Goal: Task Accomplishment & Management: Complete application form

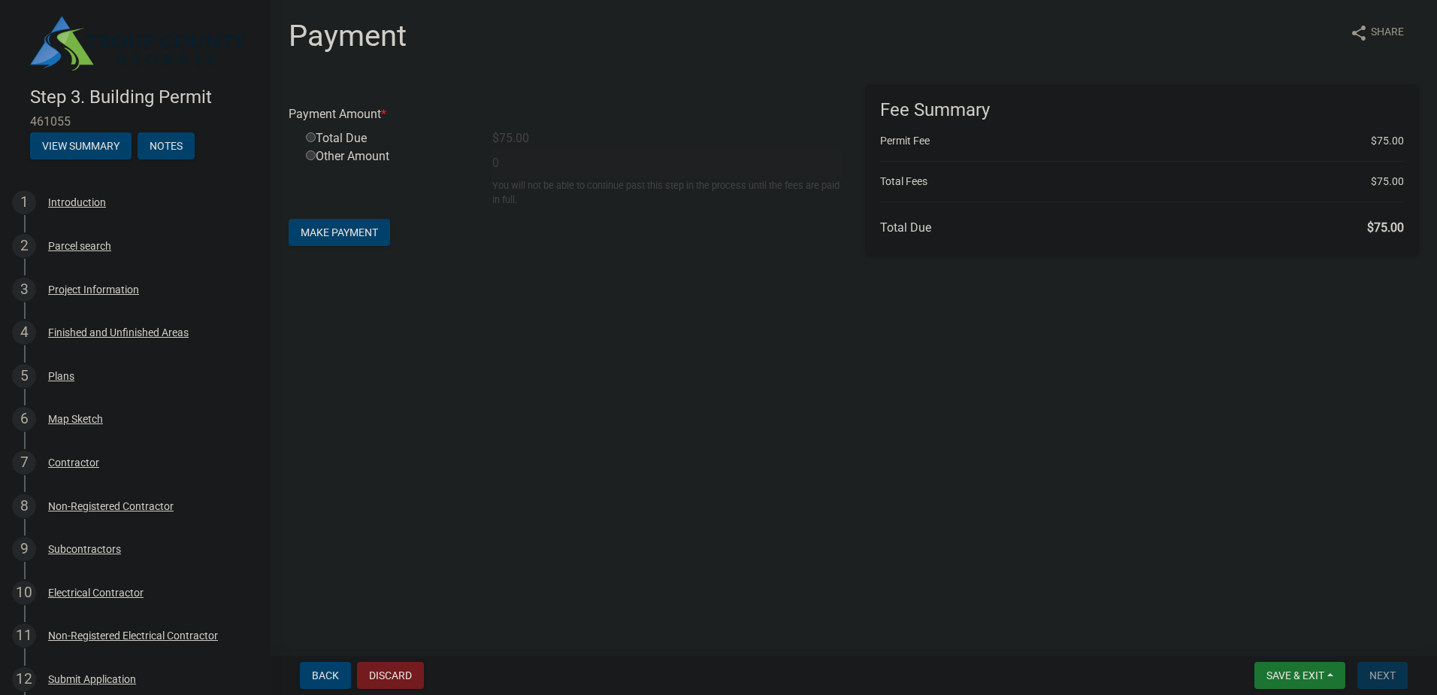
click at [313, 138] on input "radio" at bounding box center [311, 137] width 10 height 10
radio input "true"
type input "75"
click at [332, 232] on span "Make Payment" at bounding box center [339, 232] width 77 height 12
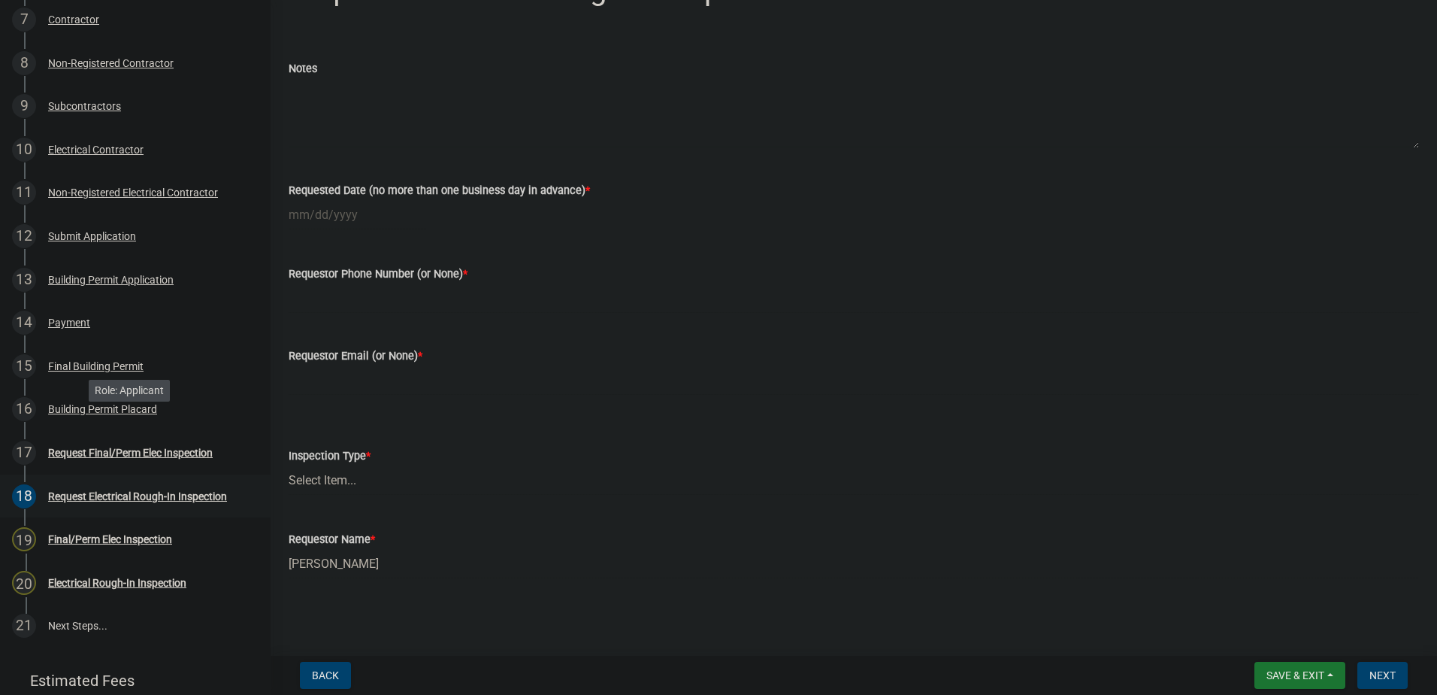
scroll to position [532, 0]
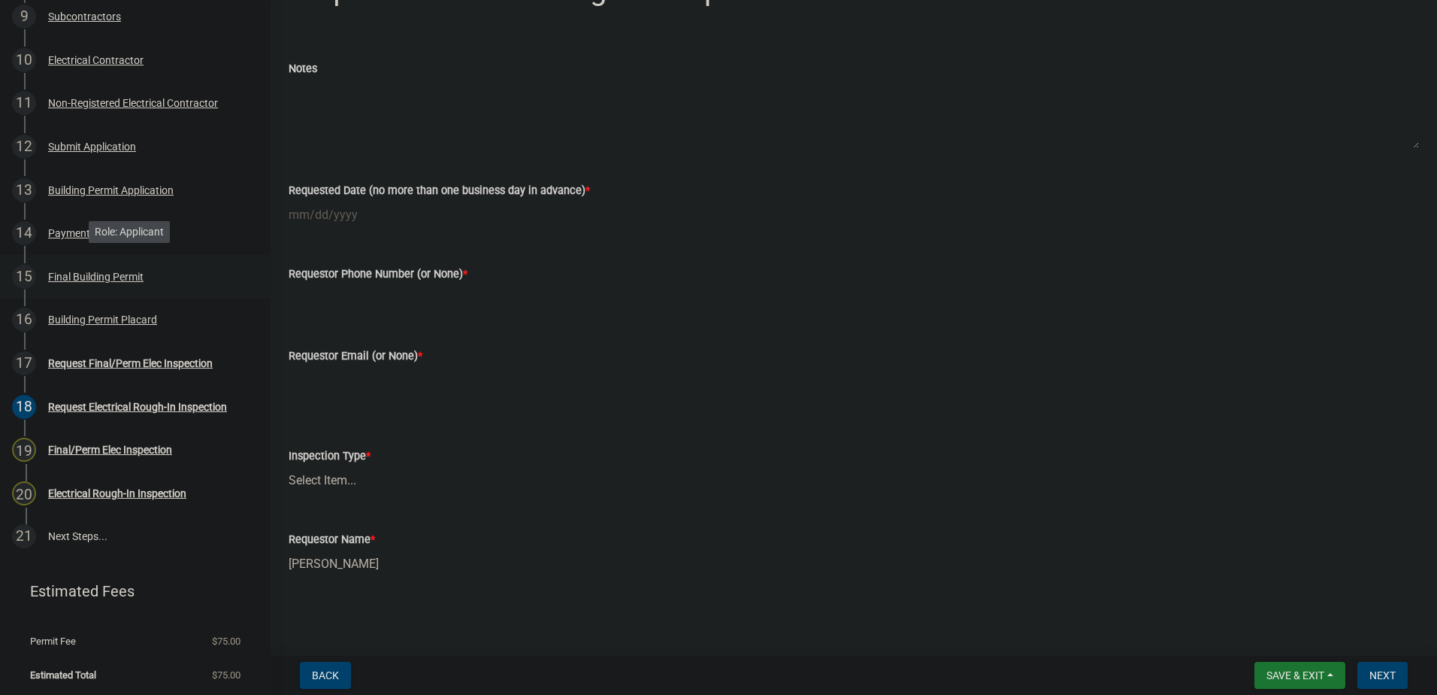
click at [108, 271] on div "Final Building Permit" at bounding box center [95, 276] width 95 height 11
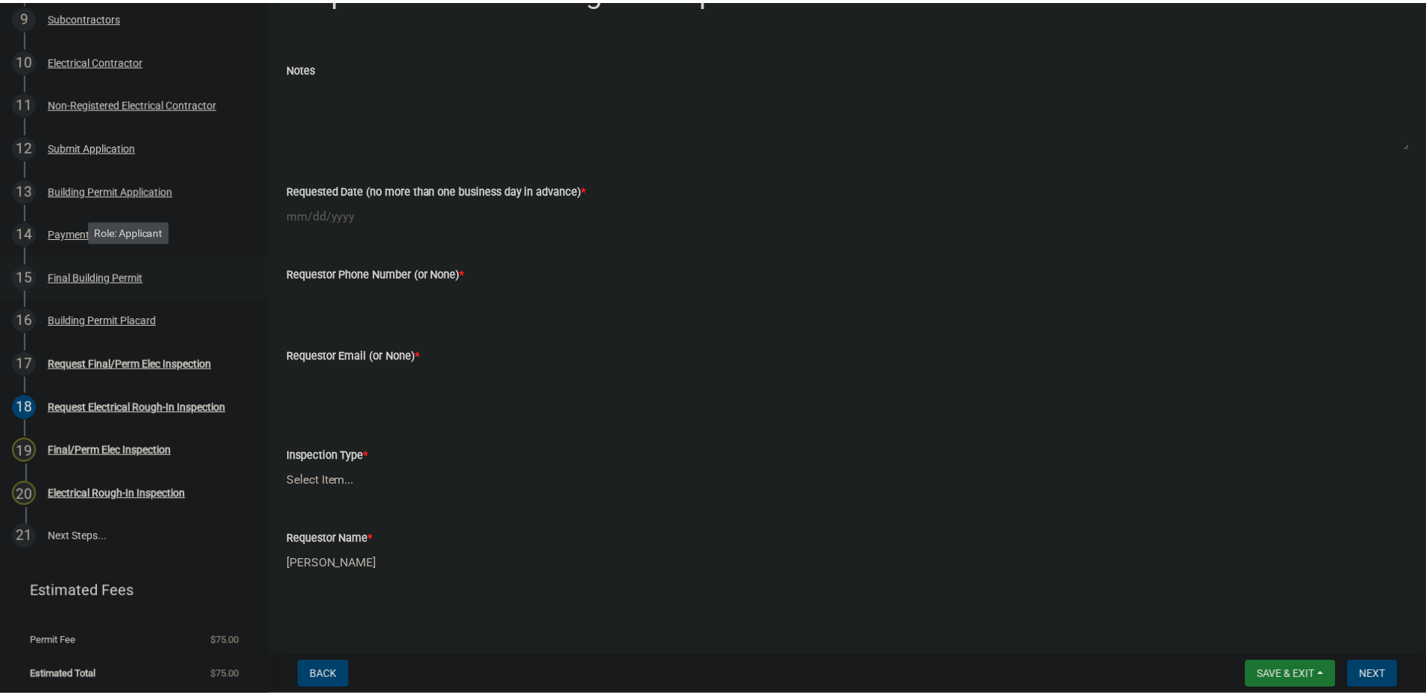
scroll to position [0, 0]
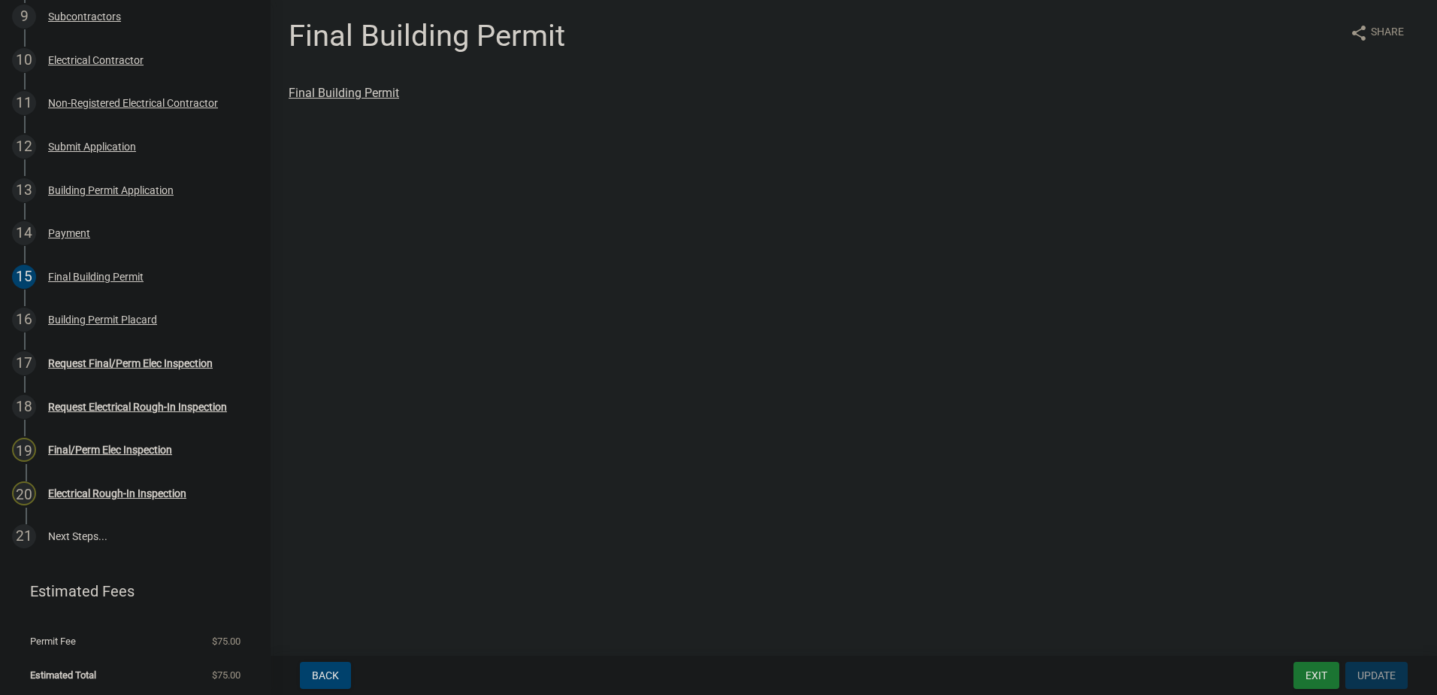
click at [380, 92] on link "Final Building Permit" at bounding box center [344, 93] width 110 height 14
click at [98, 309] on div "16 Building Permit Placard" at bounding box center [129, 319] width 235 height 24
click at [347, 85] on div "Building Permit Placard" at bounding box center [854, 93] width 1131 height 18
click at [349, 97] on link "Building Permit Placard" at bounding box center [351, 93] width 125 height 14
click at [1322, 674] on button "Exit" at bounding box center [1317, 674] width 46 height 27
